Goal: Transaction & Acquisition: Purchase product/service

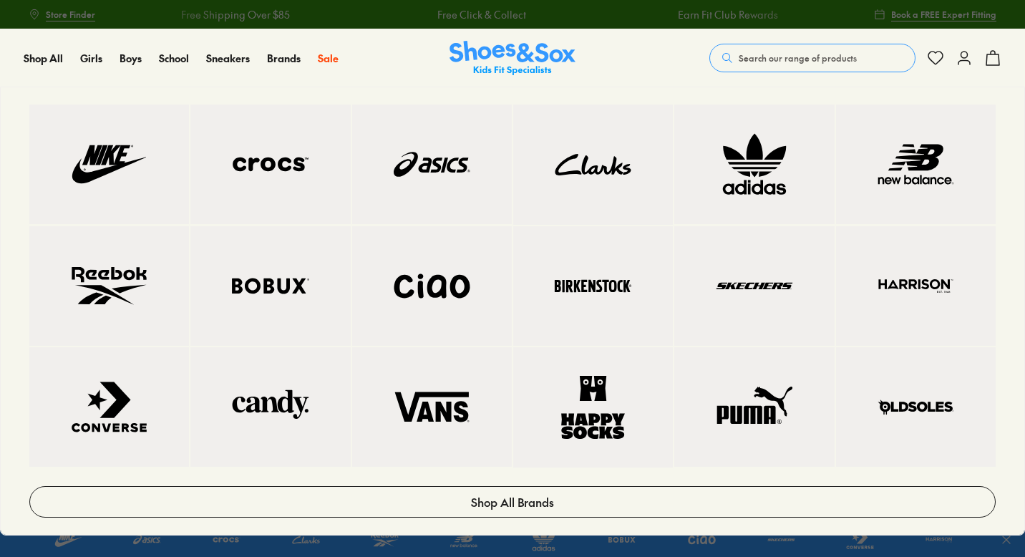
click at [613, 236] on link at bounding box center [593, 286] width 160 height 120
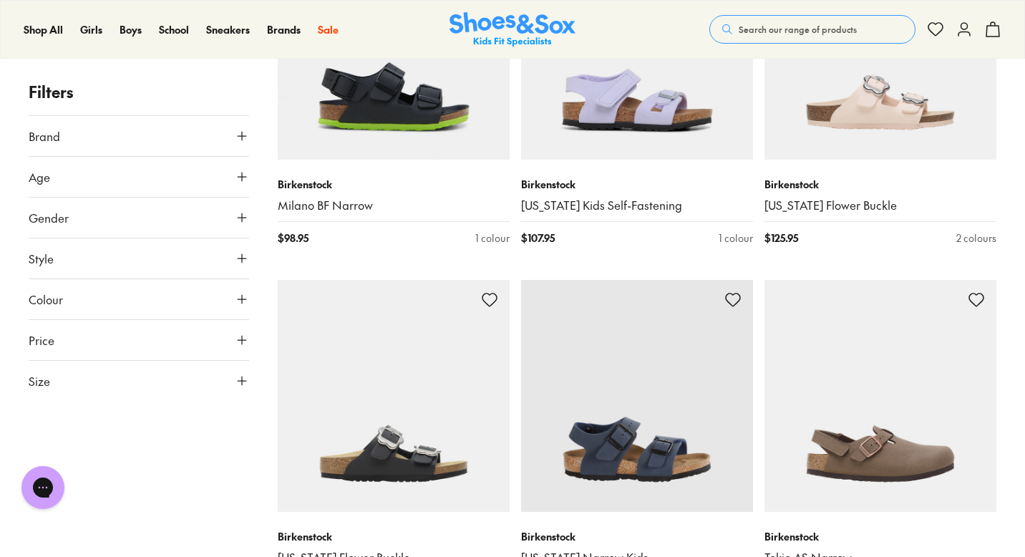
scroll to position [1438, 0]
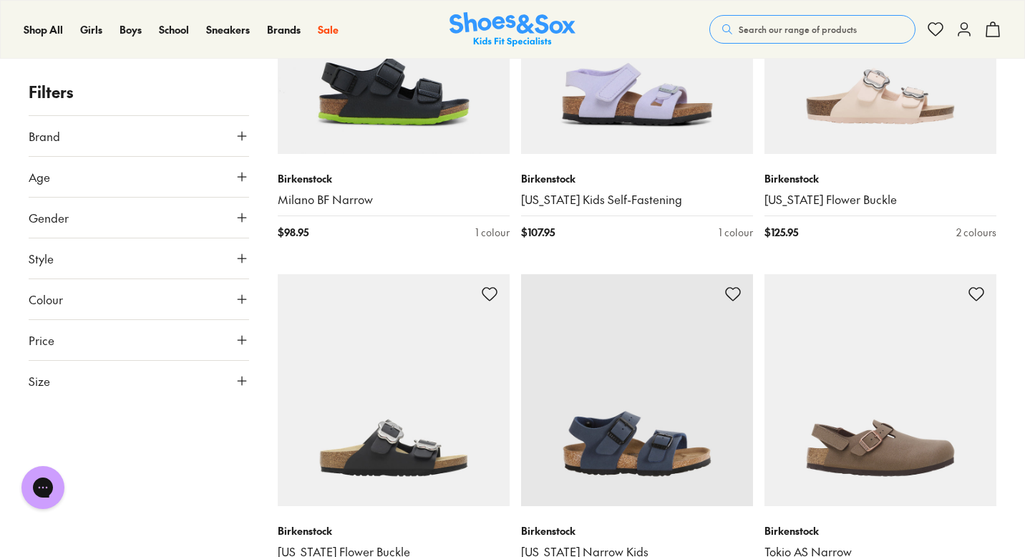
click at [245, 181] on icon at bounding box center [242, 177] width 14 height 14
click at [184, 208] on label "Senior" at bounding box center [170, 211] width 29 height 15
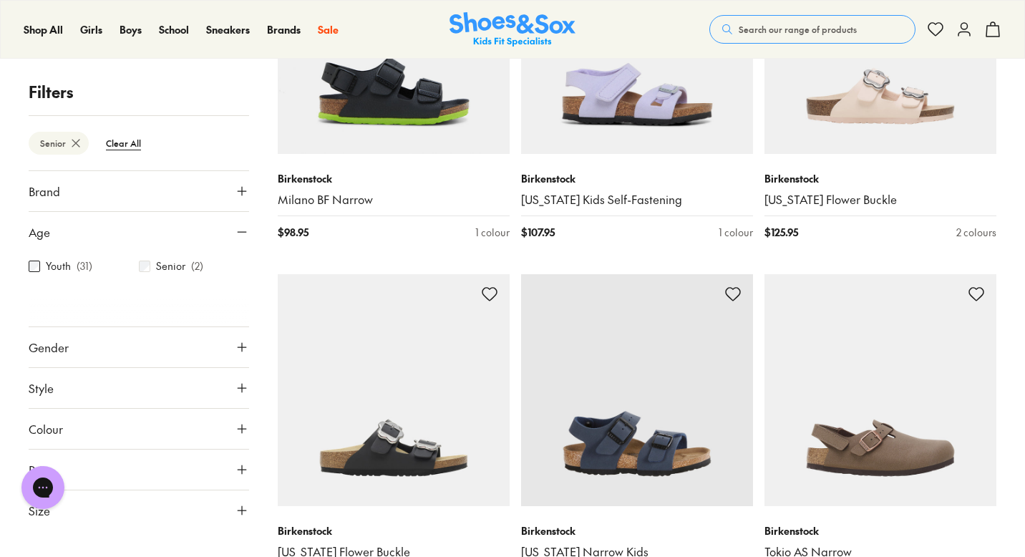
scroll to position [68, 0]
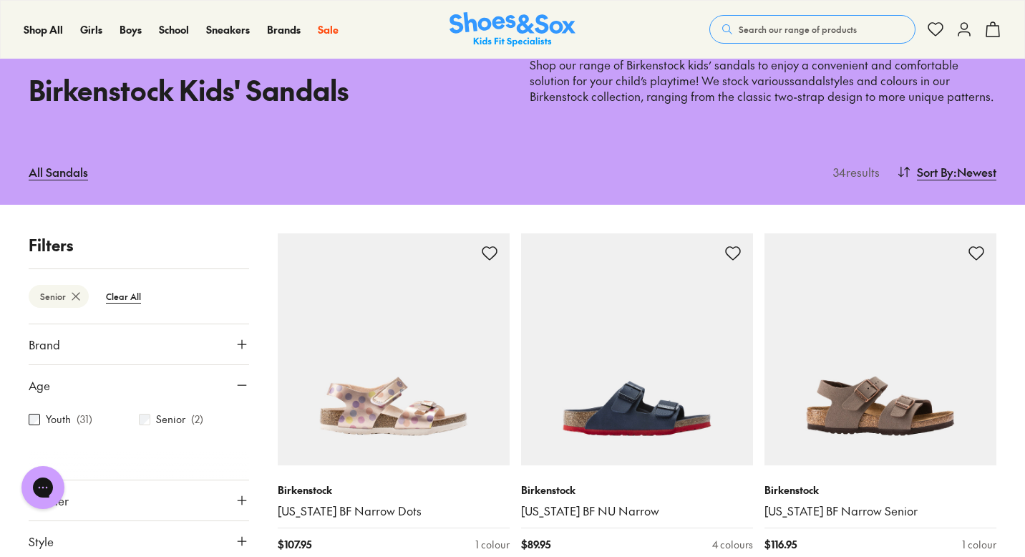
type input "***"
